Goal: Task Accomplishment & Management: Use online tool/utility

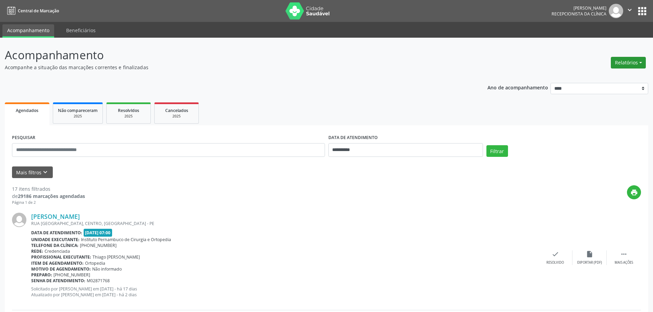
click at [630, 64] on button "Relatórios" at bounding box center [628, 63] width 35 height 12
click at [606, 74] on link "Agendamentos" at bounding box center [610, 78] width 74 height 10
select select "*"
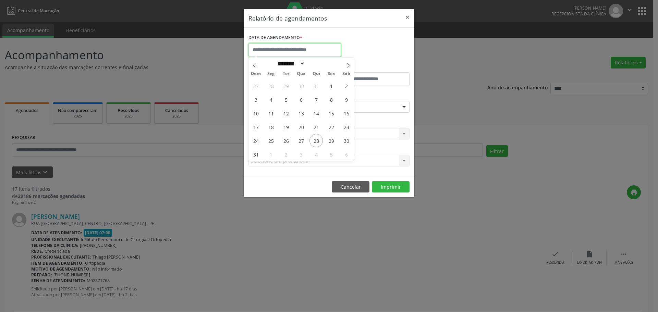
click at [297, 53] on input "text" at bounding box center [295, 50] width 93 height 14
click at [332, 143] on span "29" at bounding box center [331, 140] width 13 height 13
type input "**********"
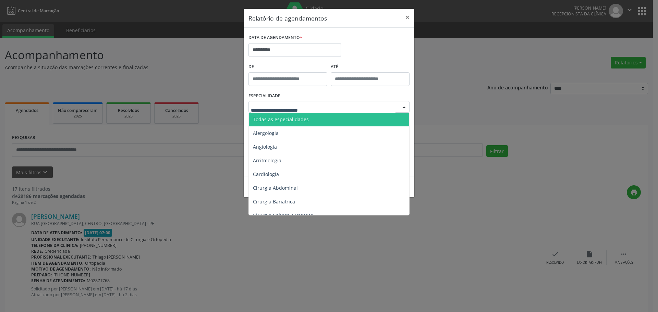
click at [278, 117] on span "Todas as especialidades" at bounding box center [281, 119] width 56 height 7
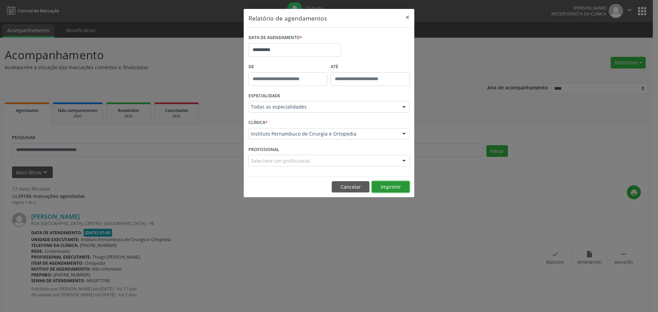
click at [390, 185] on button "Imprimir" at bounding box center [391, 187] width 38 height 12
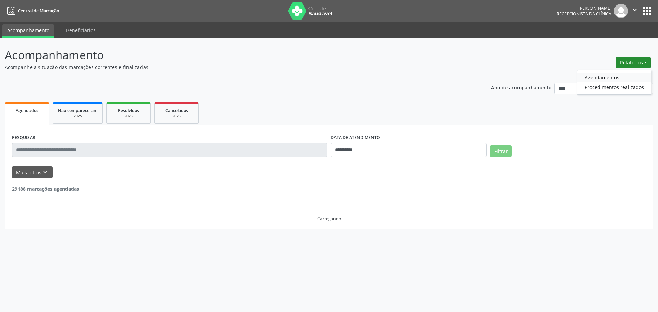
click at [613, 74] on link "Agendamentos" at bounding box center [615, 78] width 74 height 10
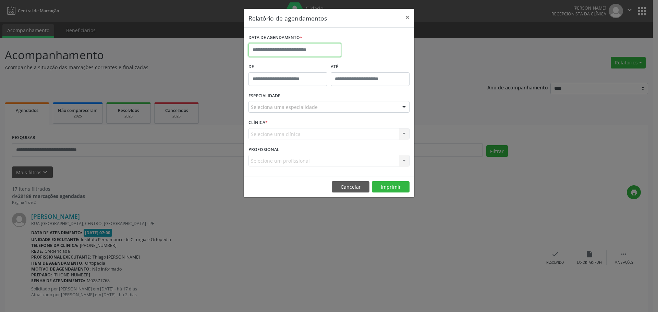
click at [320, 46] on input "text" at bounding box center [295, 50] width 93 height 14
click at [319, 143] on span "28" at bounding box center [316, 140] width 13 height 13
type input "**********"
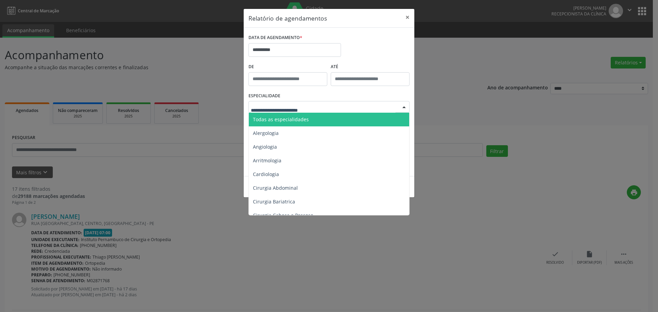
click at [340, 103] on div at bounding box center [329, 107] width 161 height 12
click at [318, 115] on span "Todas as especialidades" at bounding box center [329, 120] width 161 height 14
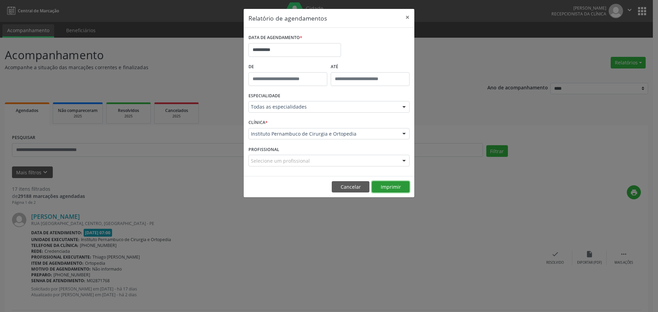
click at [394, 186] on button "Imprimir" at bounding box center [391, 187] width 38 height 12
click at [316, 50] on input "**********" at bounding box center [295, 50] width 93 height 14
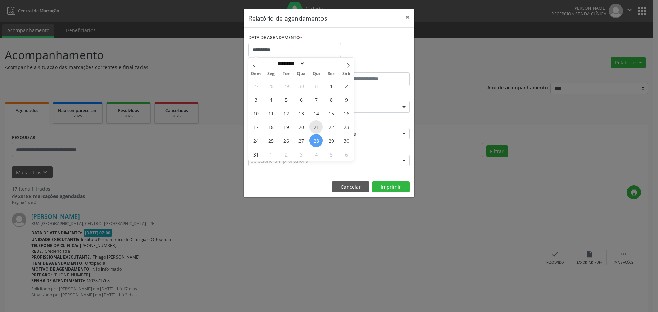
click at [320, 122] on span "21" at bounding box center [316, 126] width 13 height 13
type input "**********"
click at [320, 122] on span "21" at bounding box center [316, 126] width 13 height 13
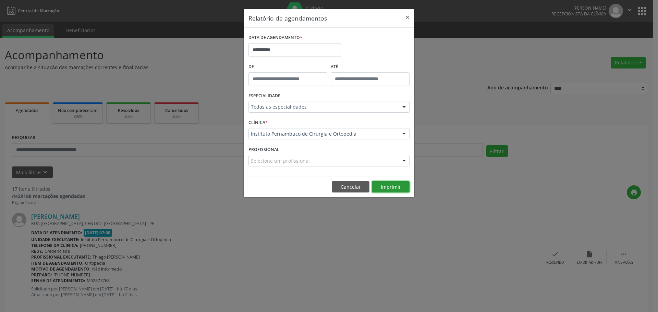
click at [383, 184] on button "Imprimir" at bounding box center [391, 187] width 38 height 12
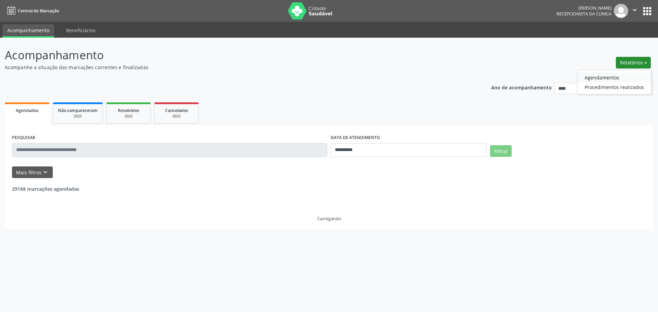
click at [610, 77] on link "Agendamentos" at bounding box center [615, 78] width 74 height 10
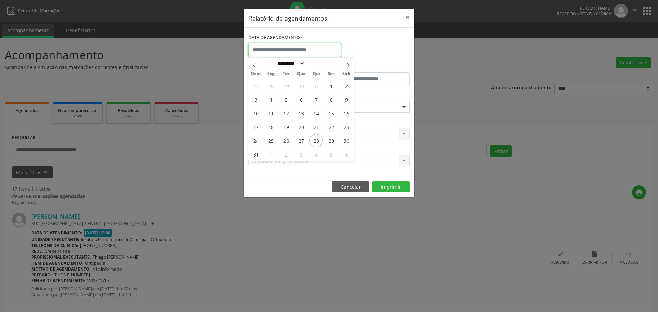
click at [318, 52] on input "text" at bounding box center [295, 50] width 93 height 14
click at [316, 140] on span "28" at bounding box center [316, 140] width 13 height 13
type input "**********"
click at [316, 140] on span "28" at bounding box center [316, 140] width 13 height 13
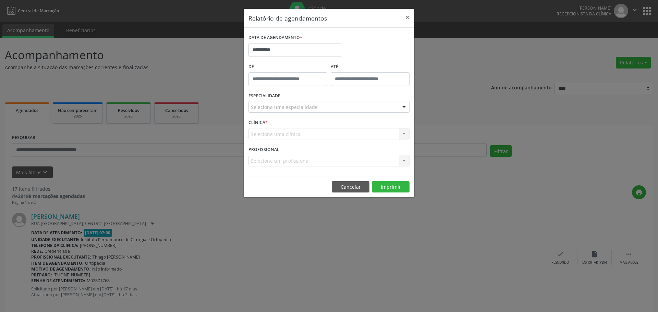
drag, startPoint x: 327, startPoint y: 107, endPoint x: 317, endPoint y: 113, distance: 11.4
click at [327, 107] on div "Seleciona uma especialidade" at bounding box center [329, 107] width 161 height 12
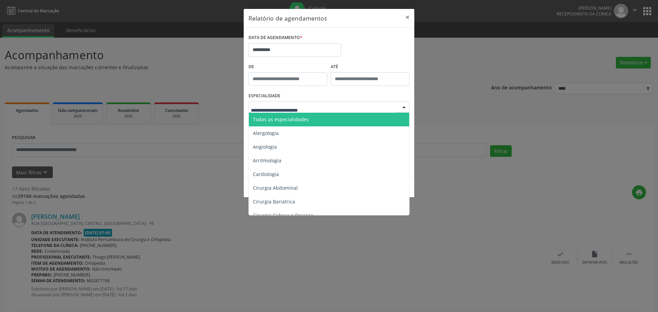
click at [310, 115] on span "Todas as especialidades" at bounding box center [329, 120] width 161 height 14
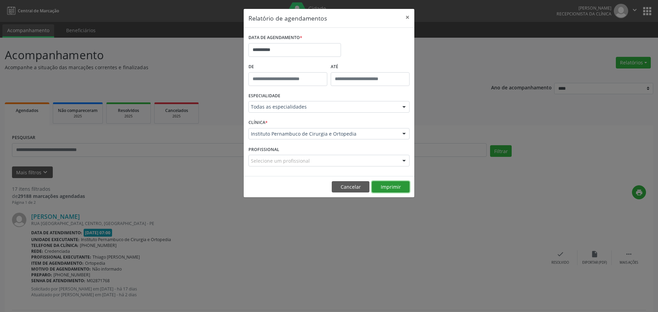
click at [391, 186] on button "Imprimir" at bounding box center [391, 187] width 38 height 12
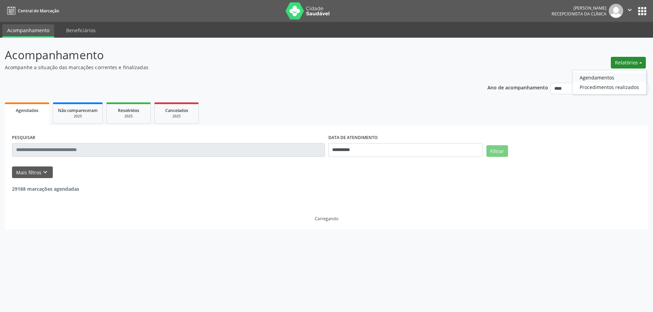
click at [615, 77] on link "Agendamentos" at bounding box center [610, 78] width 74 height 10
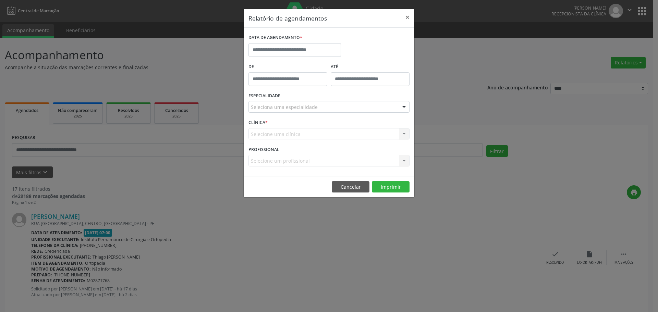
click at [343, 48] on div "DATA DE AGENDAMENTO *" at bounding box center [329, 47] width 165 height 29
click at [326, 52] on input "text" at bounding box center [295, 50] width 93 height 14
click at [303, 143] on span "27" at bounding box center [300, 140] width 13 height 13
type input "**********"
click at [317, 111] on div "Seleciona uma especialidade" at bounding box center [329, 107] width 161 height 12
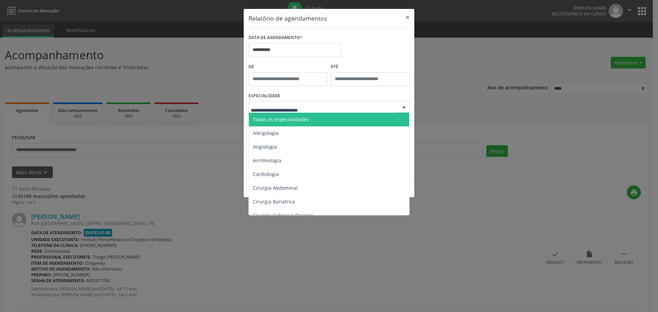
click at [310, 119] on span "Todas as especialidades" at bounding box center [329, 120] width 161 height 14
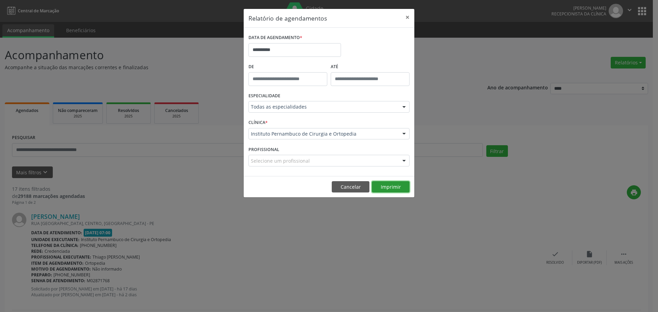
click at [396, 189] on button "Imprimir" at bounding box center [391, 187] width 38 height 12
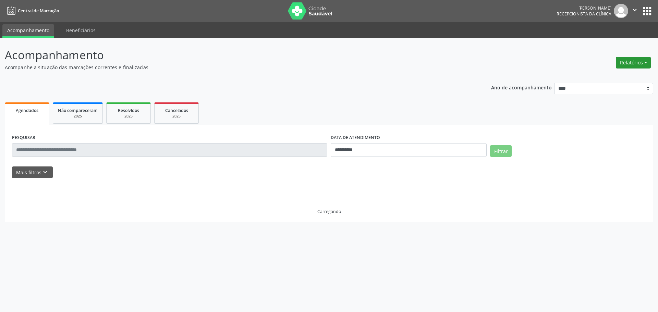
click at [636, 65] on button "Relatórios" at bounding box center [633, 63] width 35 height 12
click at [607, 74] on link "Agendamentos" at bounding box center [615, 78] width 74 height 10
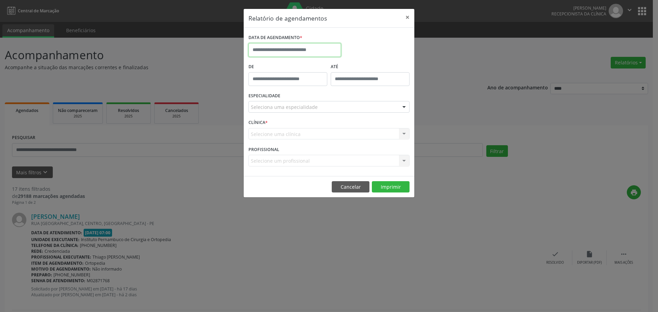
click at [310, 50] on input "text" at bounding box center [295, 50] width 93 height 14
click at [318, 140] on span "28" at bounding box center [316, 140] width 13 height 13
type input "**********"
click at [318, 105] on div "Seleciona uma especialidade" at bounding box center [329, 107] width 161 height 12
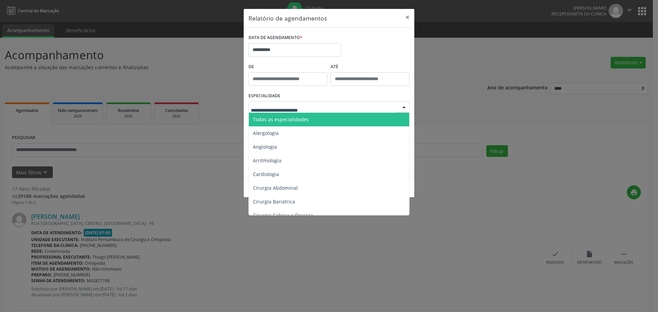
click at [299, 116] on span "Todas as especialidades" at bounding box center [281, 119] width 56 height 7
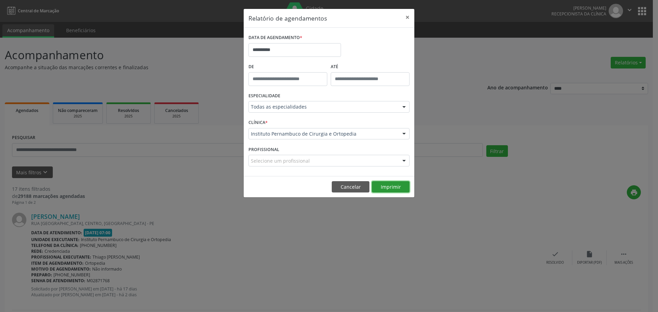
click at [393, 184] on button "Imprimir" at bounding box center [391, 187] width 38 height 12
